Goal: Information Seeking & Learning: Check status

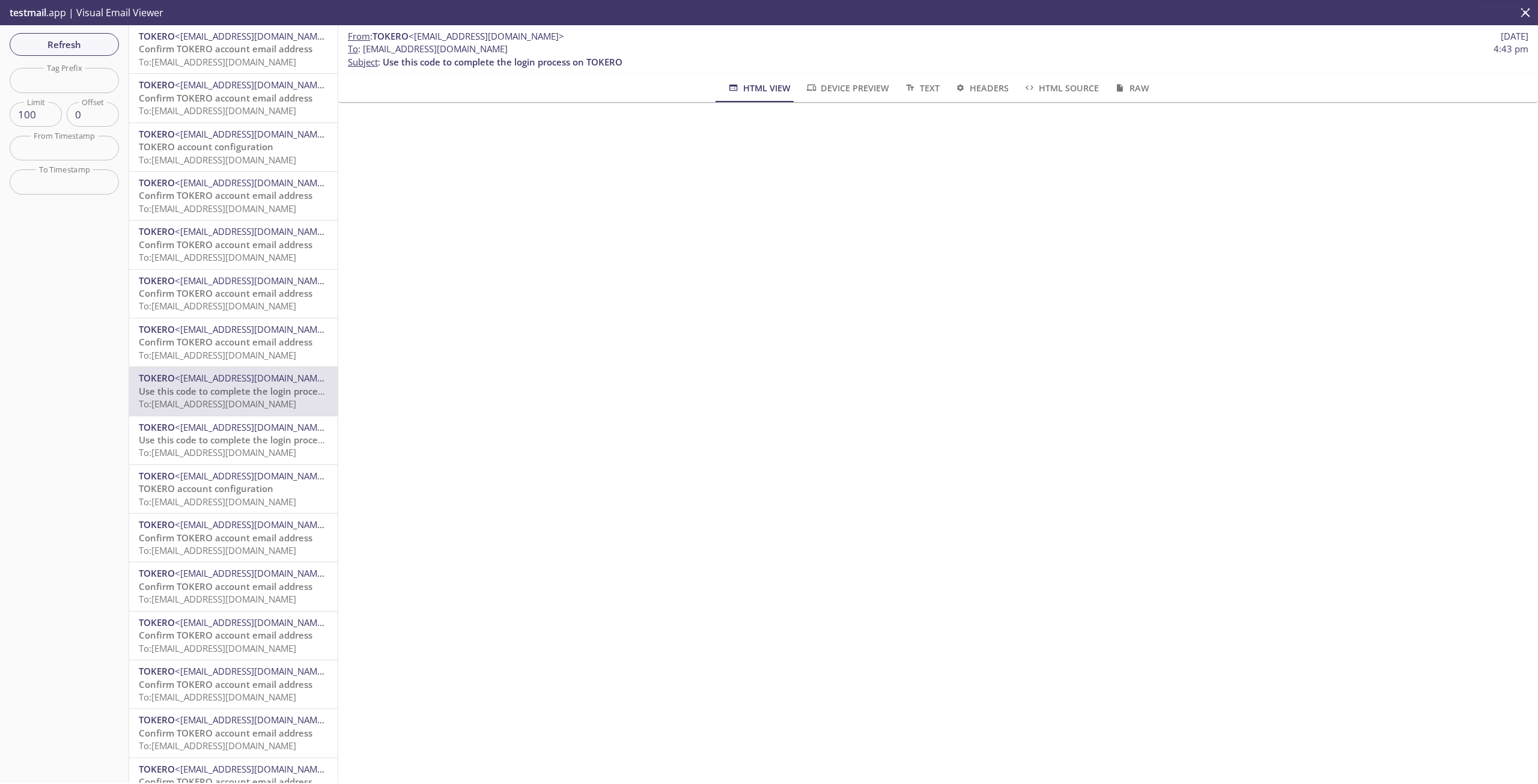
click at [242, 56] on span "To: 12aat.ddfed541f82c44f0@inbox.testmail.app" at bounding box center [217, 62] width 157 height 12
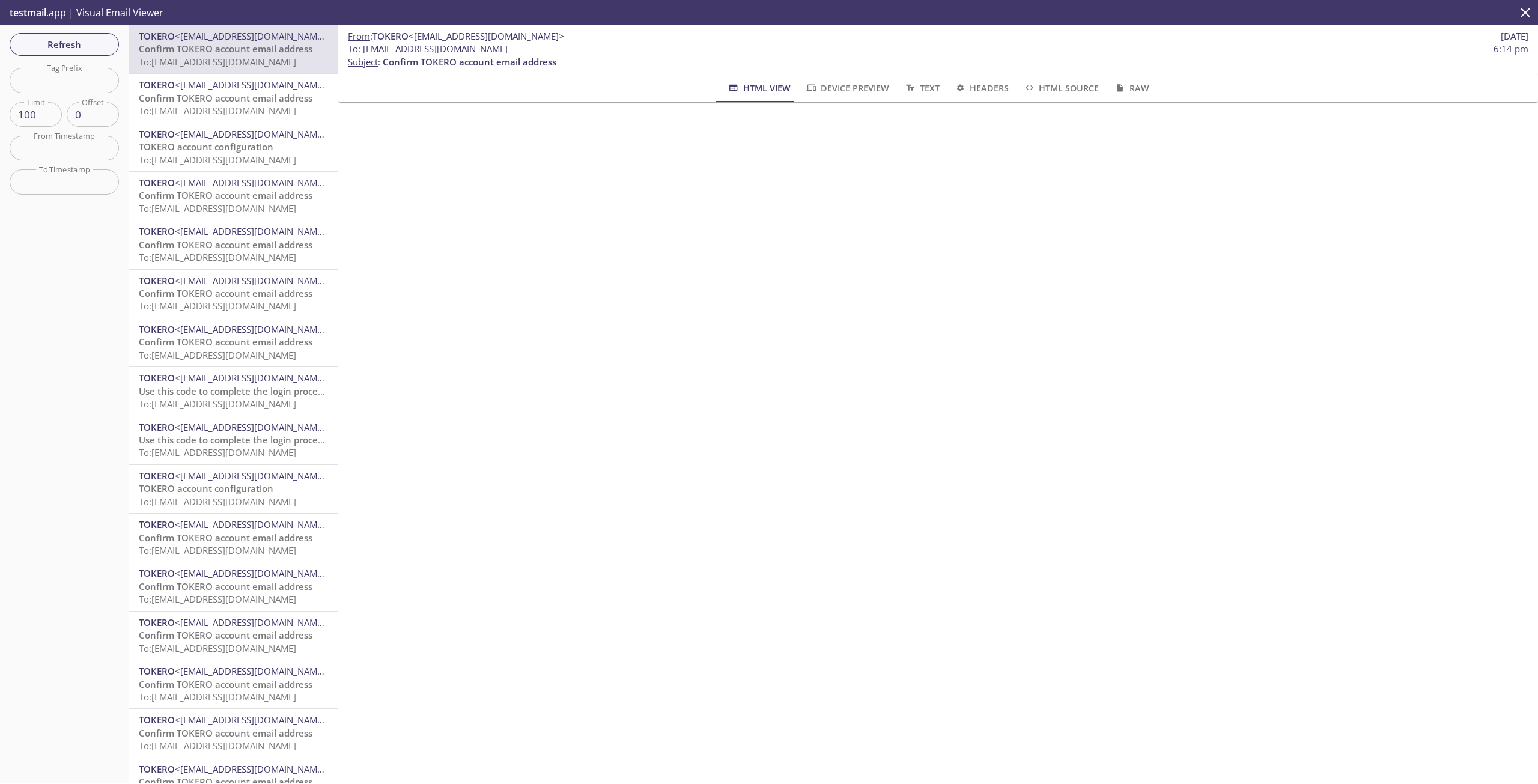
click at [236, 102] on span "Confirm TOKERO account email address" at bounding box center [225, 98] width 173 height 12
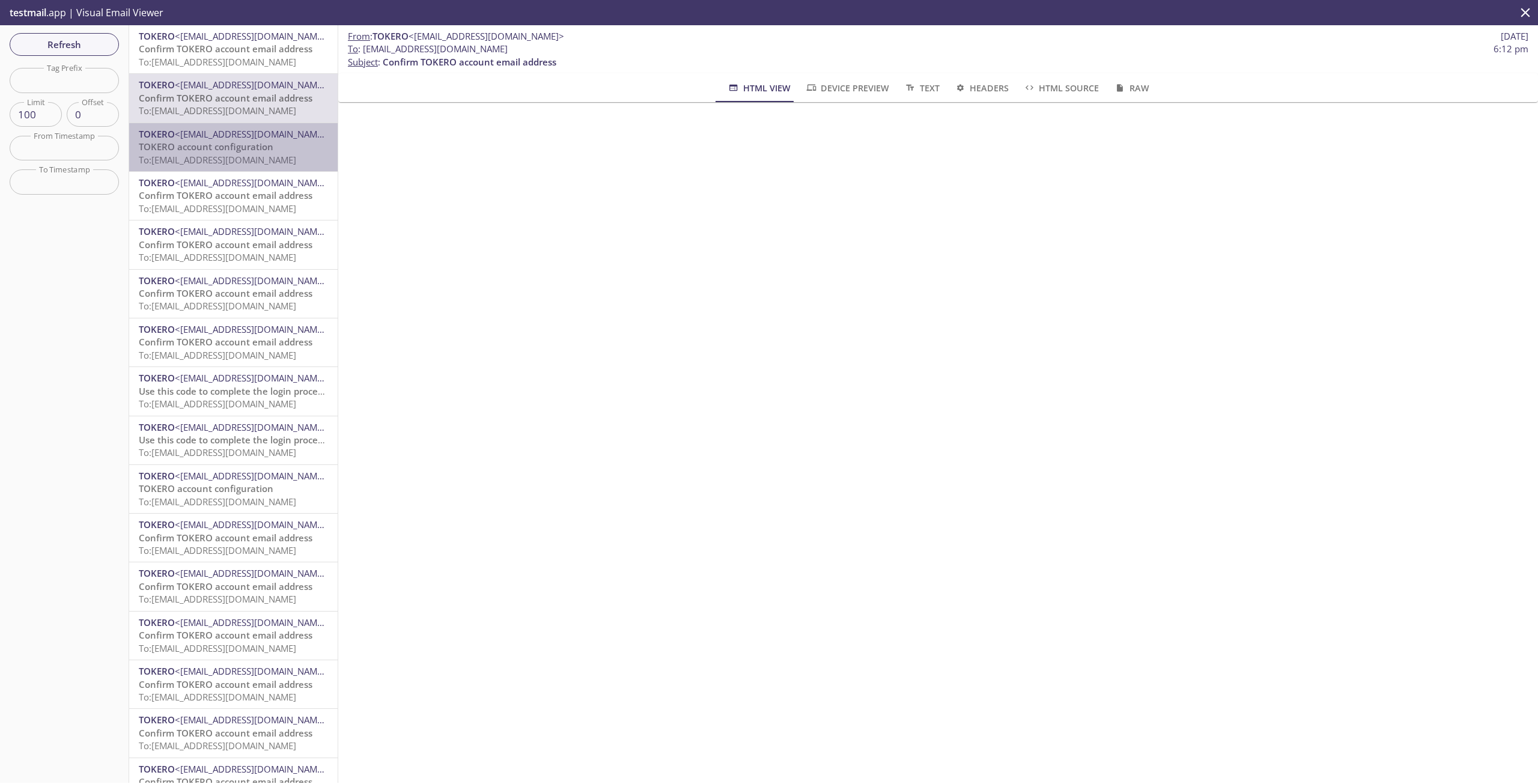
click at [236, 138] on span "<[EMAIL_ADDRESS][DOMAIN_NAME]>" at bounding box center [252, 134] width 156 height 12
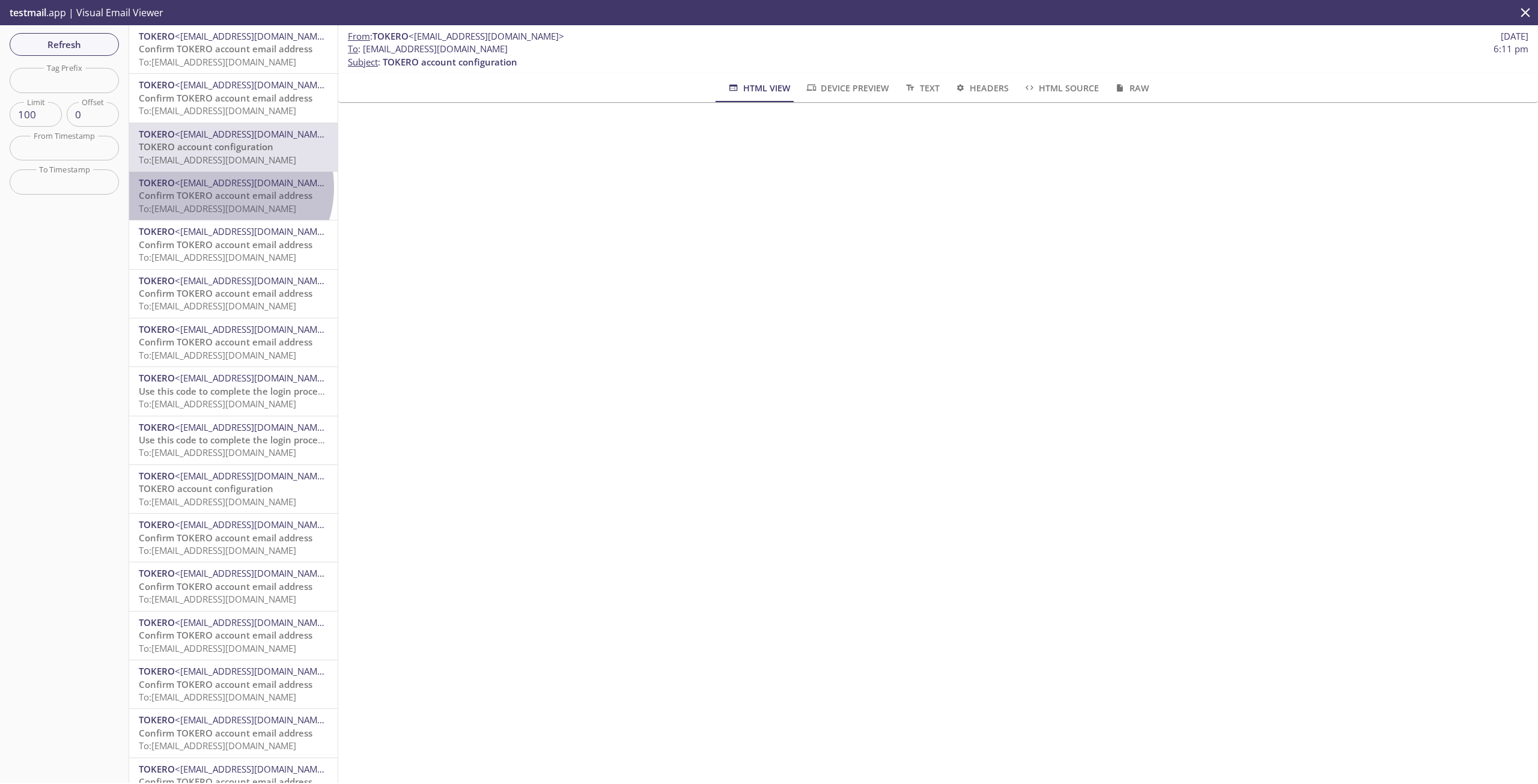
click at [221, 188] on span "<[EMAIL_ADDRESS][DOMAIN_NAME]>" at bounding box center [252, 182] width 156 height 12
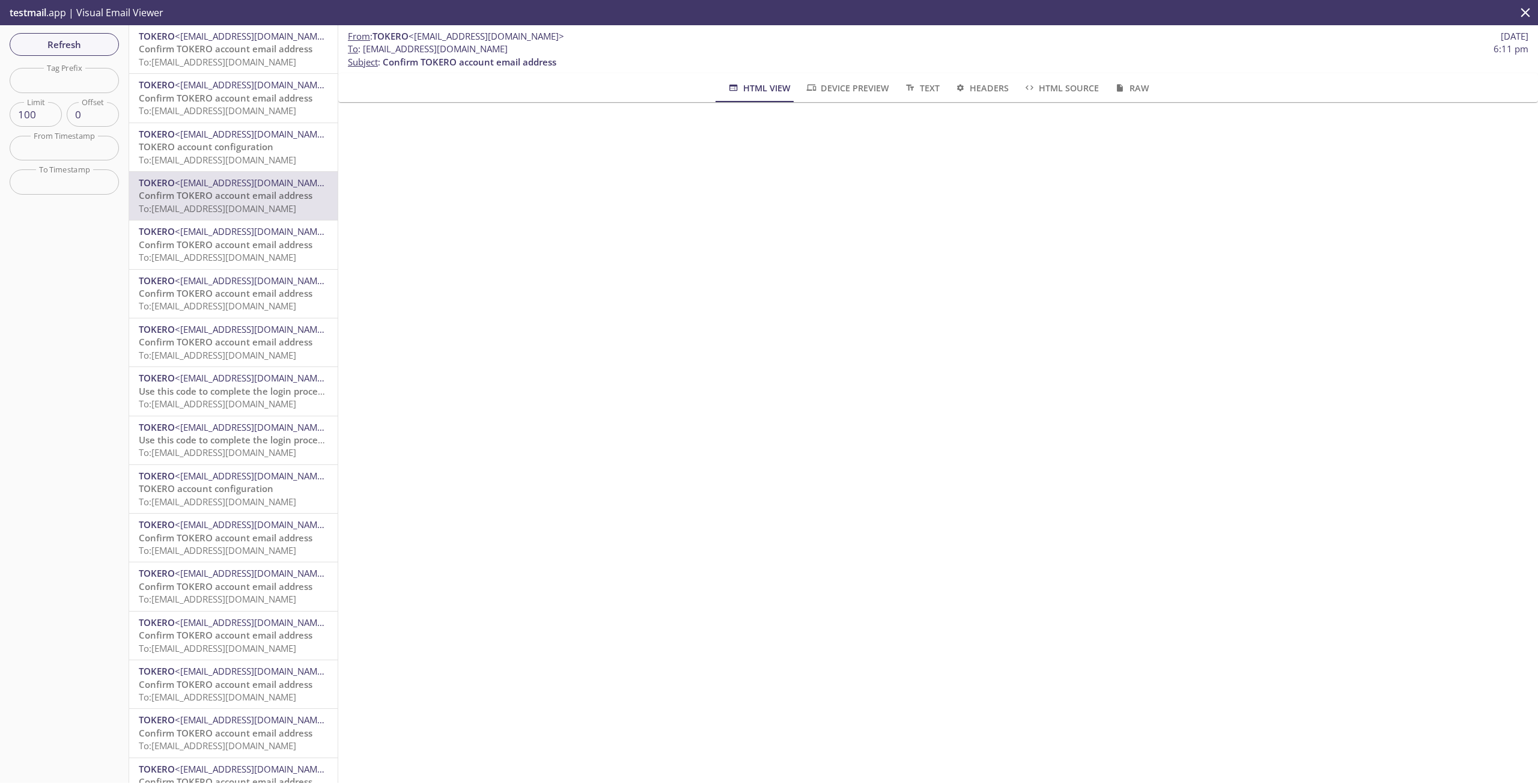
click at [227, 144] on span "TOKERO account configuration" at bounding box center [206, 147] width 135 height 12
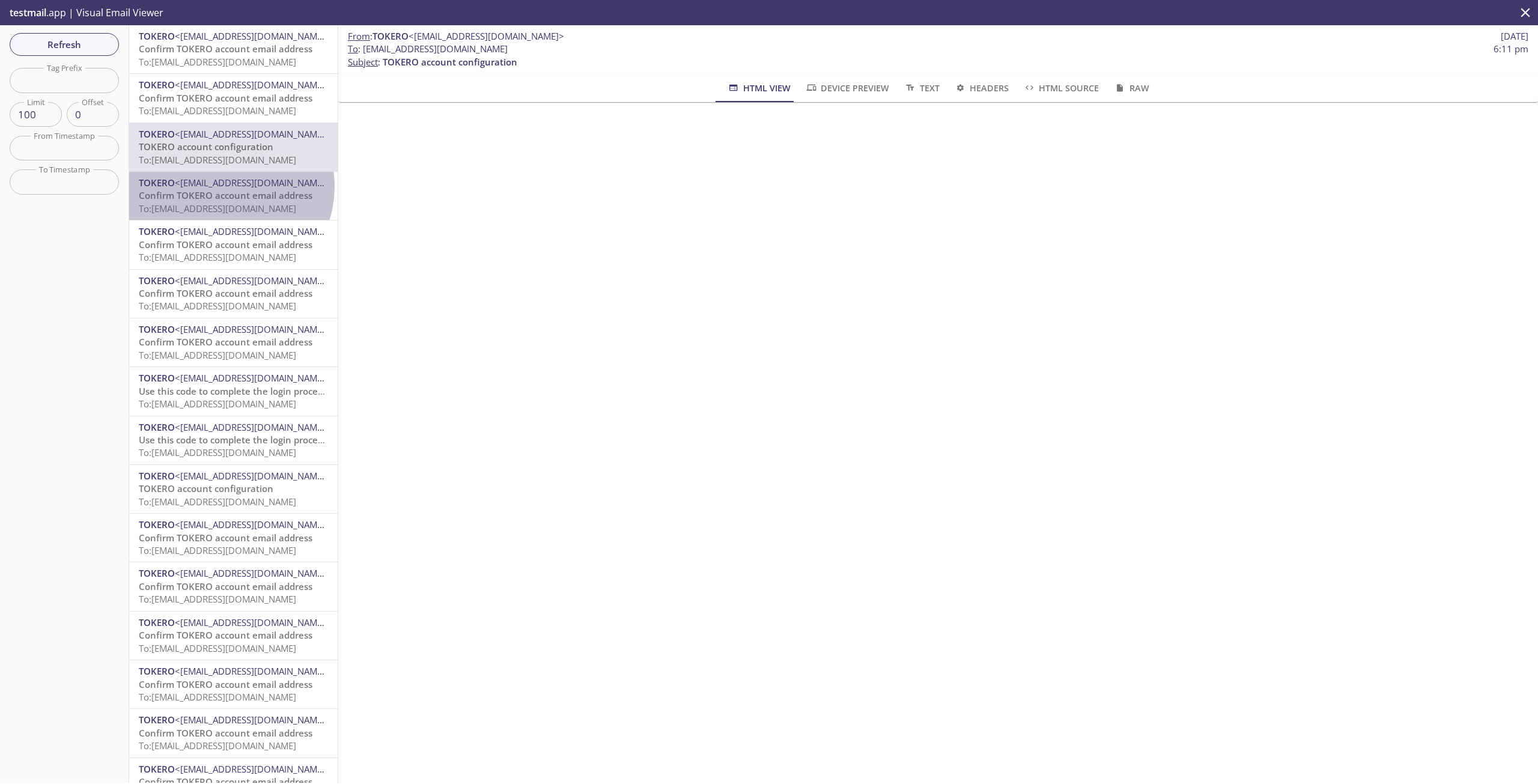
click at [225, 187] on span "<[EMAIL_ADDRESS][DOMAIN_NAME]>" at bounding box center [252, 182] width 156 height 12
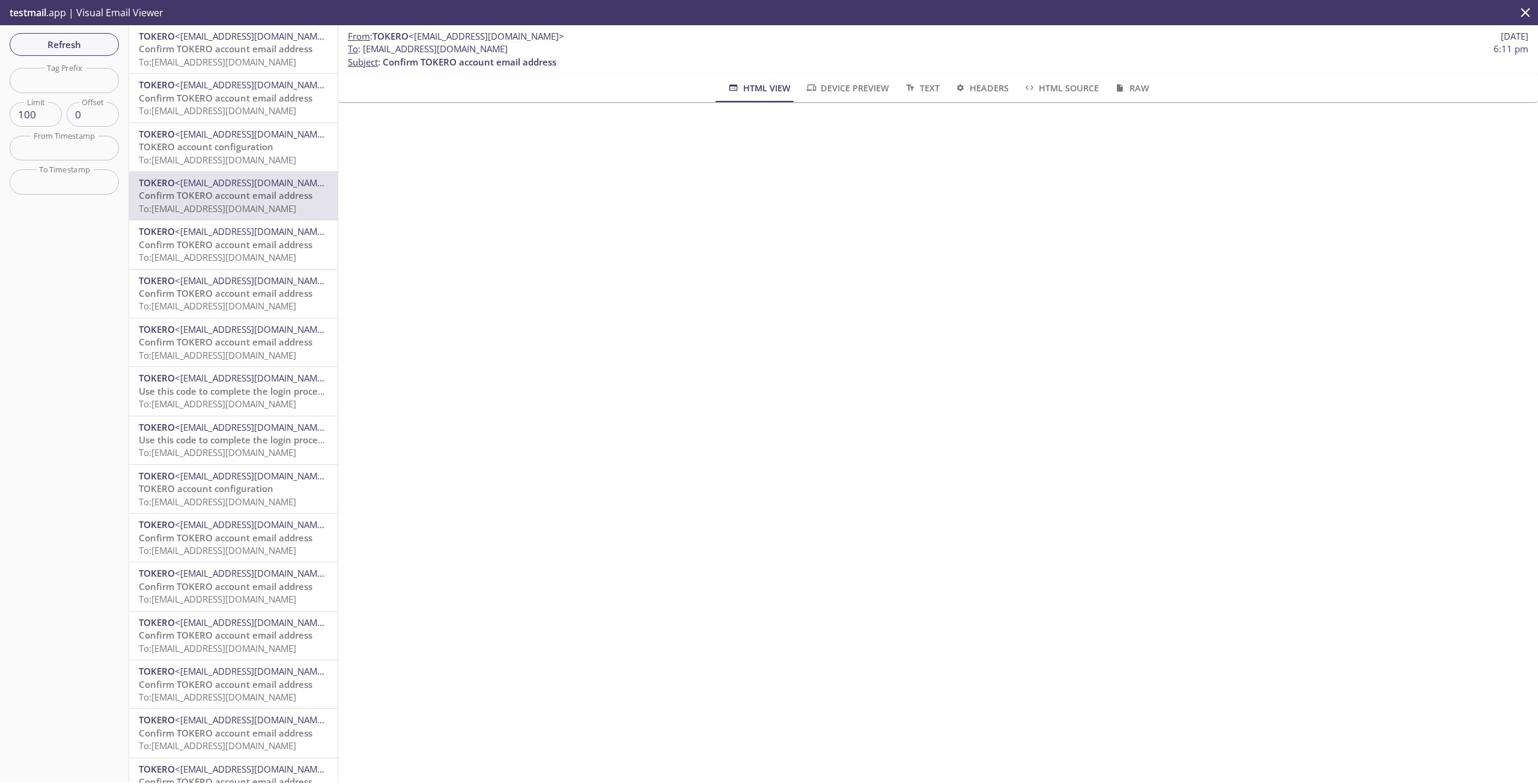
click at [238, 156] on span "To: 12aat.18a73e2afc1f4571@inbox.testmail.app" at bounding box center [217, 160] width 157 height 12
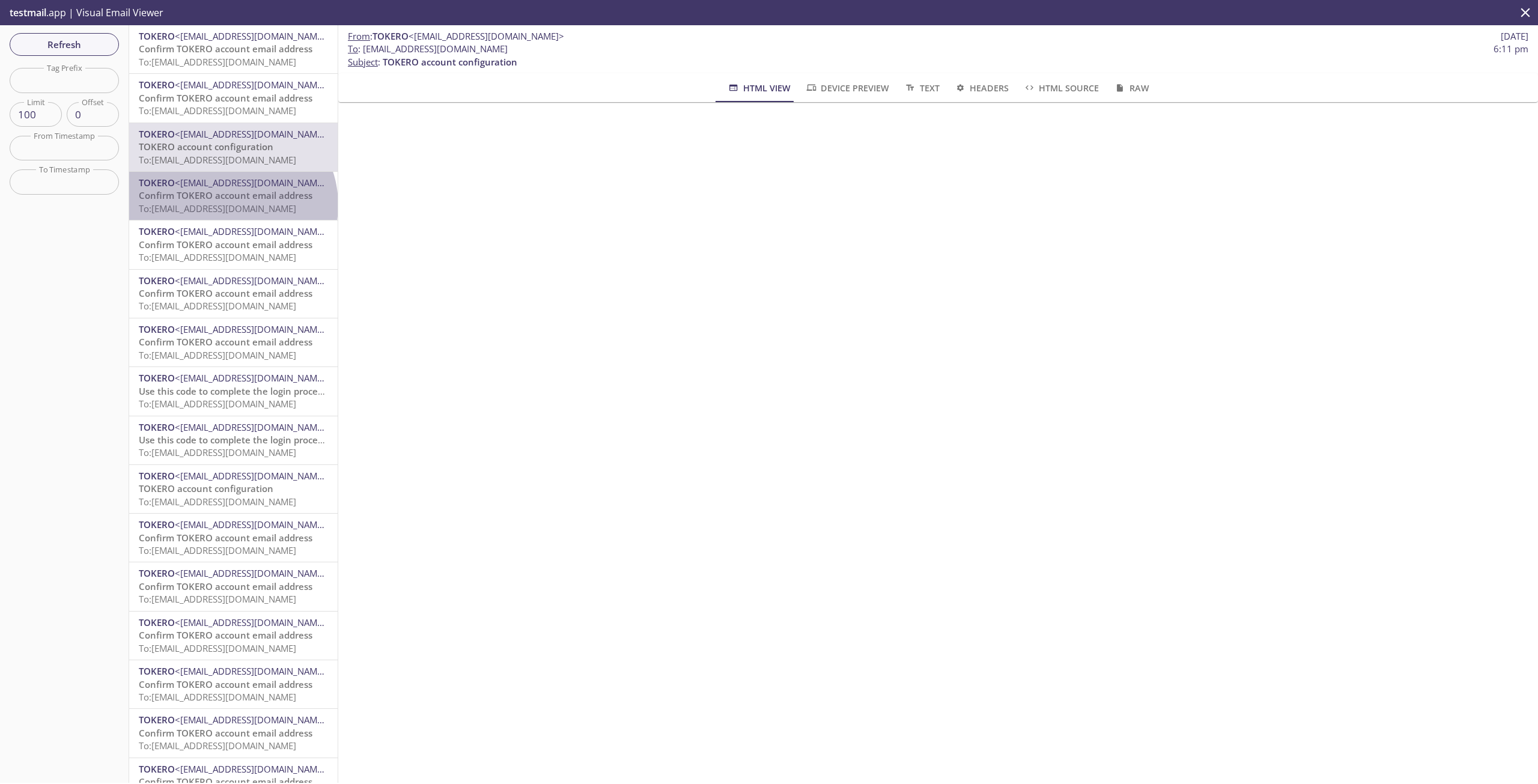
click at [230, 205] on span "To: 12aat.18a73e2afc1f4571@inbox.testmail.app" at bounding box center [217, 209] width 157 height 12
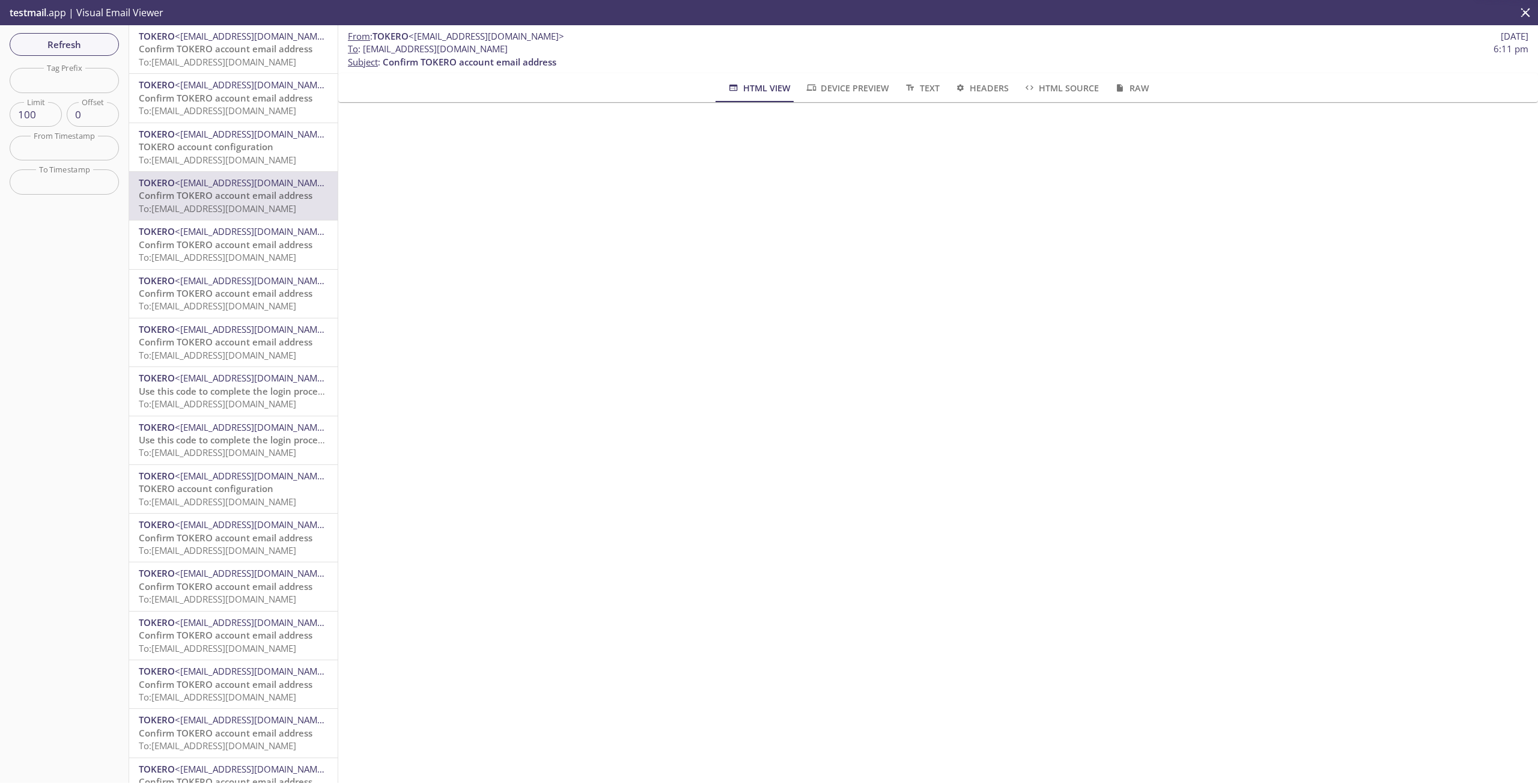
click at [234, 252] on span "To: 12aat.435hk23uok0_20250827150127@inbox.testmail.app" at bounding box center [217, 257] width 157 height 12
